Goal: Information Seeking & Learning: Learn about a topic

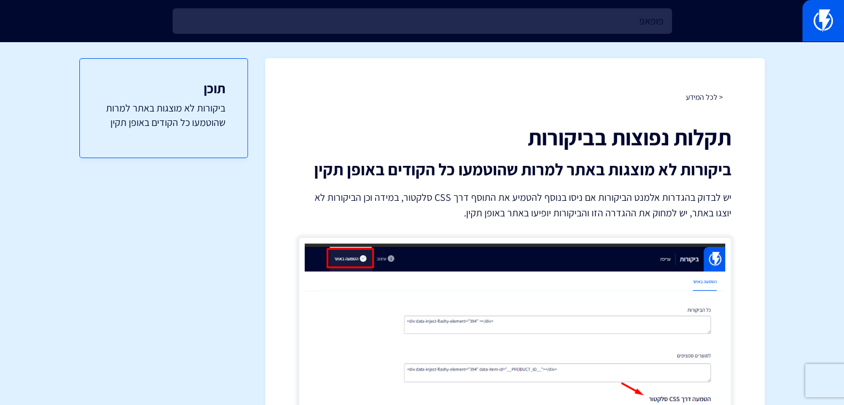
click at [545, 22] on input "פופאפ" at bounding box center [423, 21] width 500 height 26
type input "k"
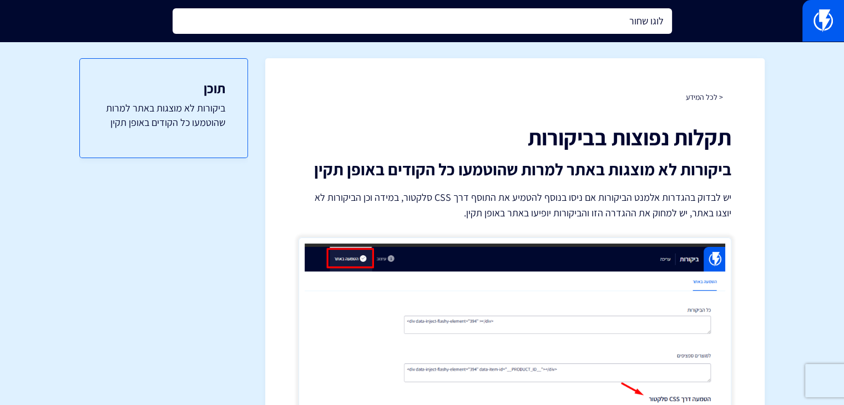
click at [514, 33] on input "לוגו שחור" at bounding box center [423, 21] width 500 height 26
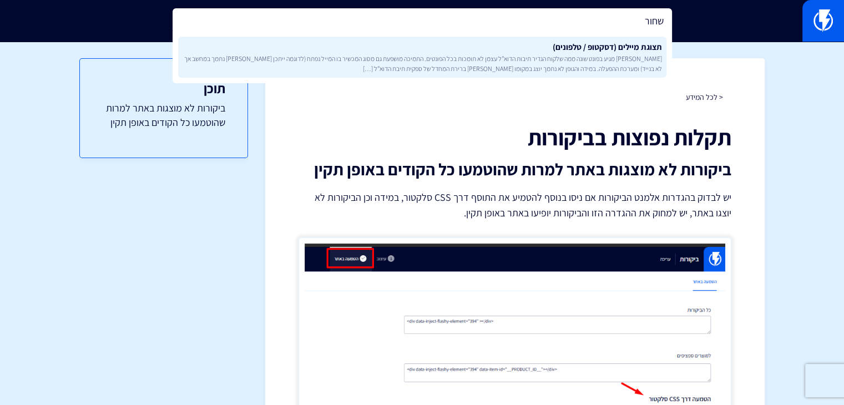
type input "שחור"
click at [524, 55] on span "[PERSON_NAME] מגיע בפונט שונה ממה שלקוח הגדיר תיבות הדוא”ל עצמן לא תומכות בכל ה…" at bounding box center [423, 63] width 480 height 19
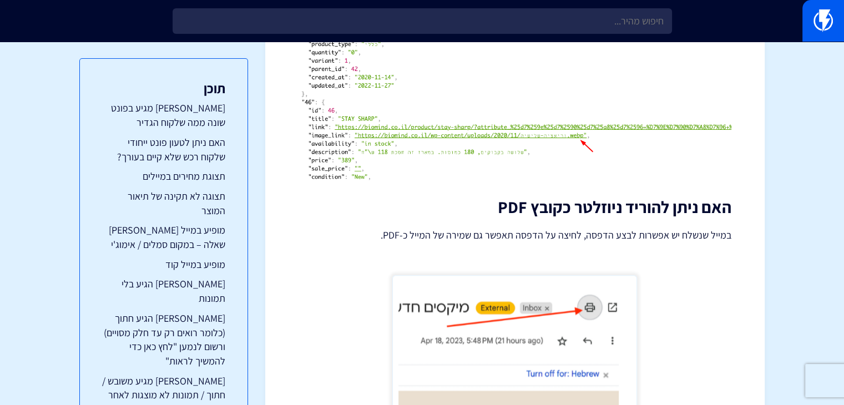
scroll to position [7302, 0]
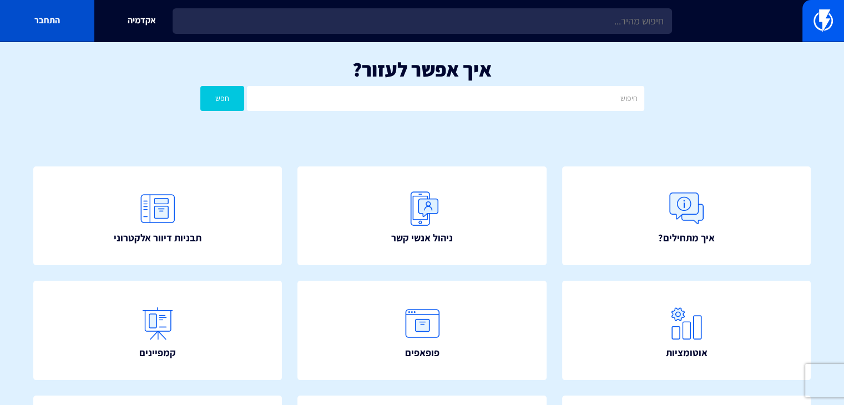
click at [51, 18] on link "התחבר" at bounding box center [47, 21] width 94 height 42
